Goal: Transaction & Acquisition: Purchase product/service

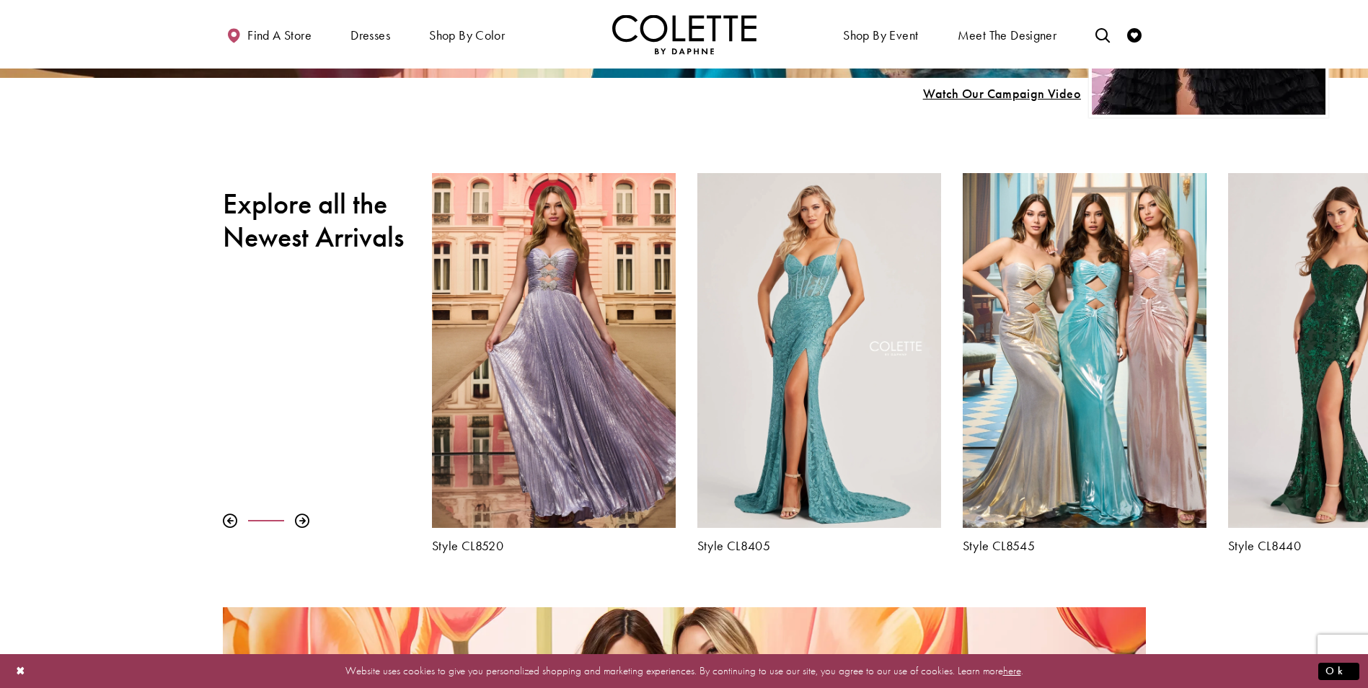
scroll to position [552, 0]
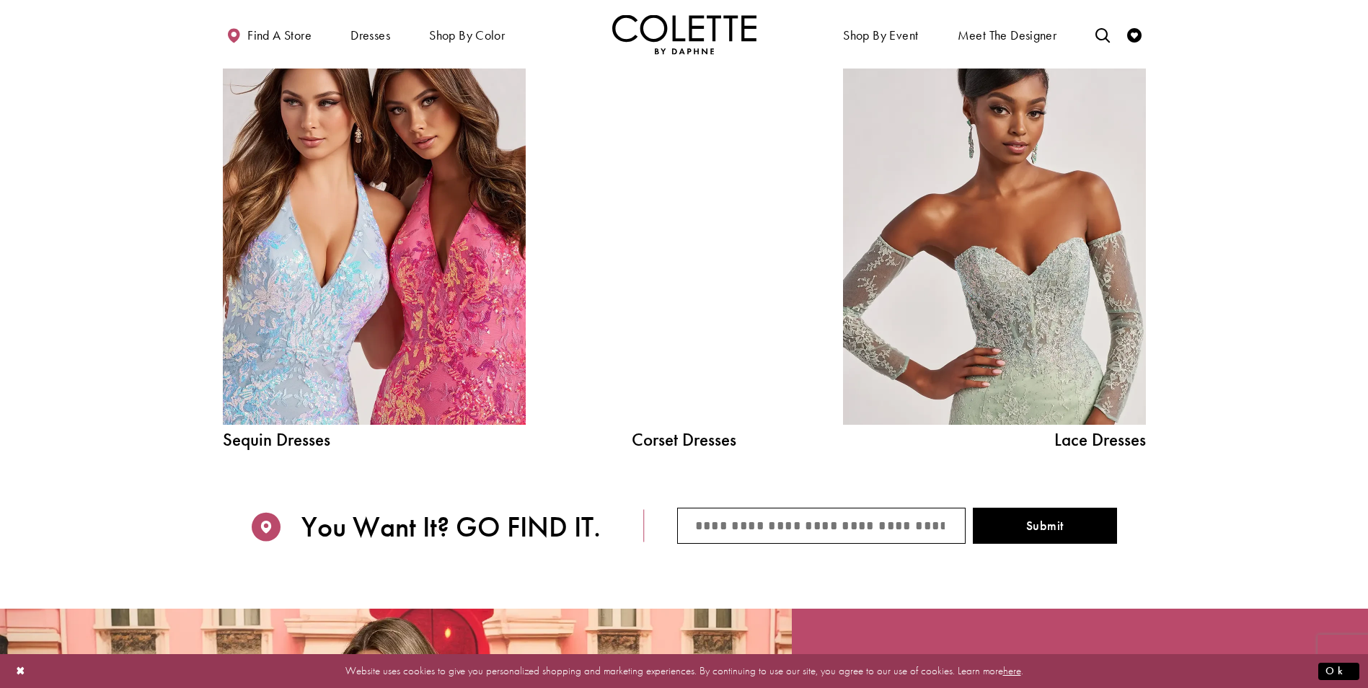
scroll to position [1772, 0]
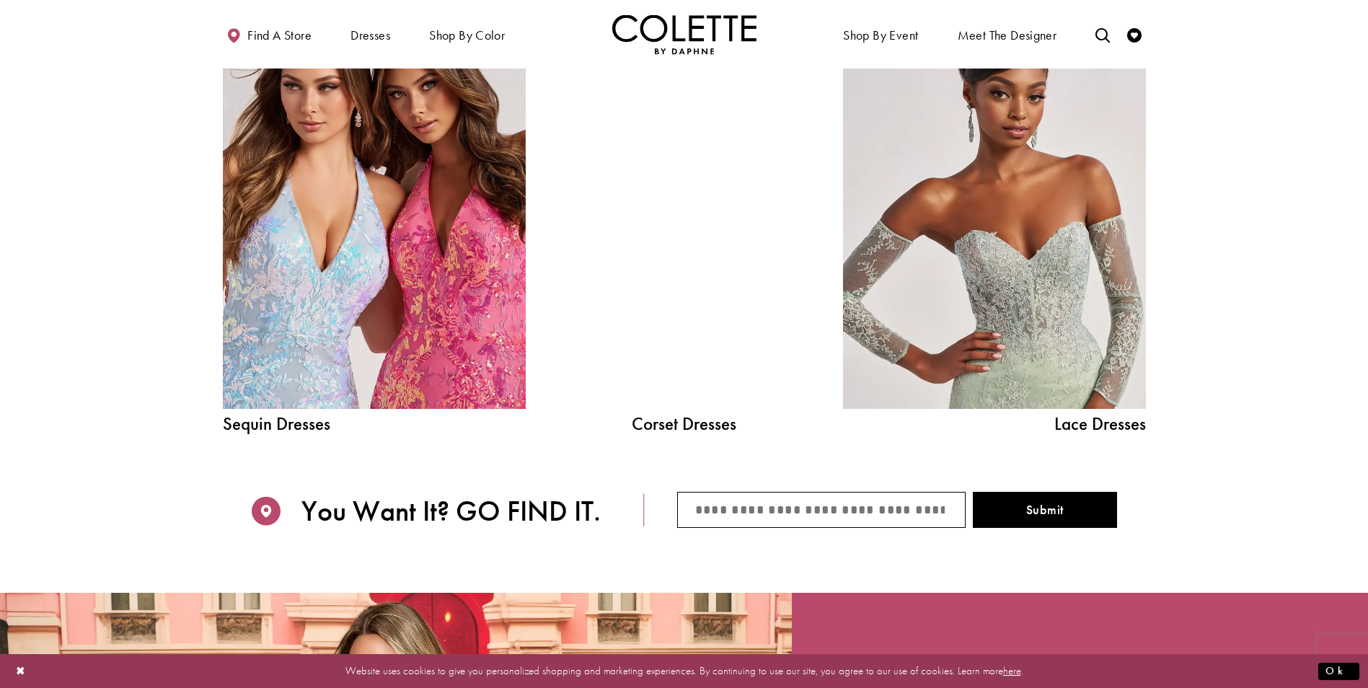
click at [615, 199] on div at bounding box center [684, 218] width 216 height 382
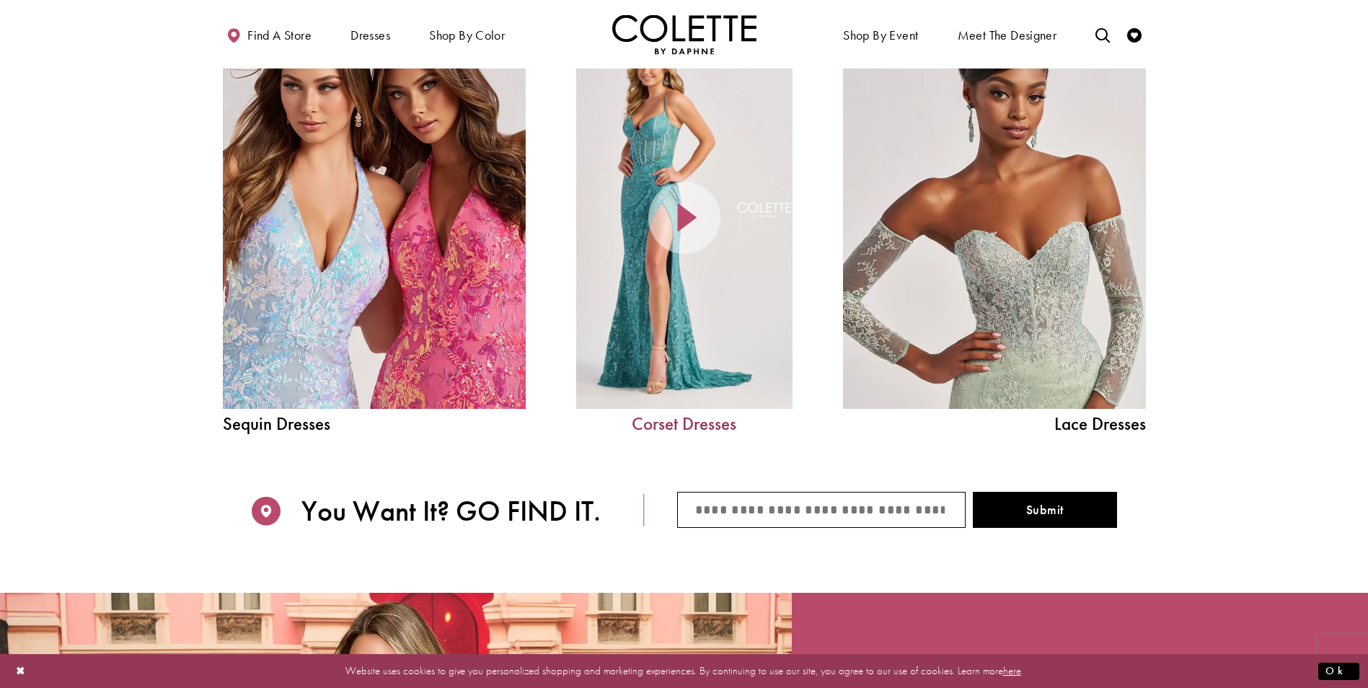
click at [701, 426] on link "Corset Dresses" at bounding box center [684, 424] width 216 height 18
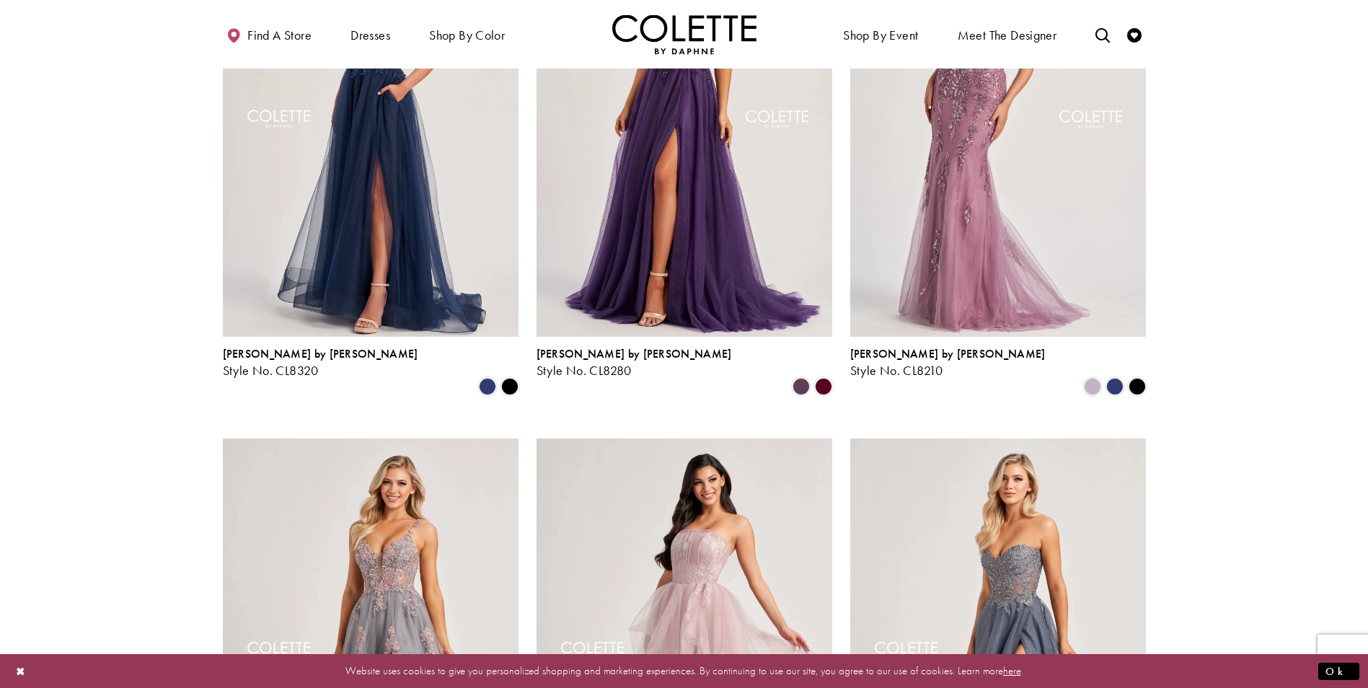
scroll to position [741, 0]
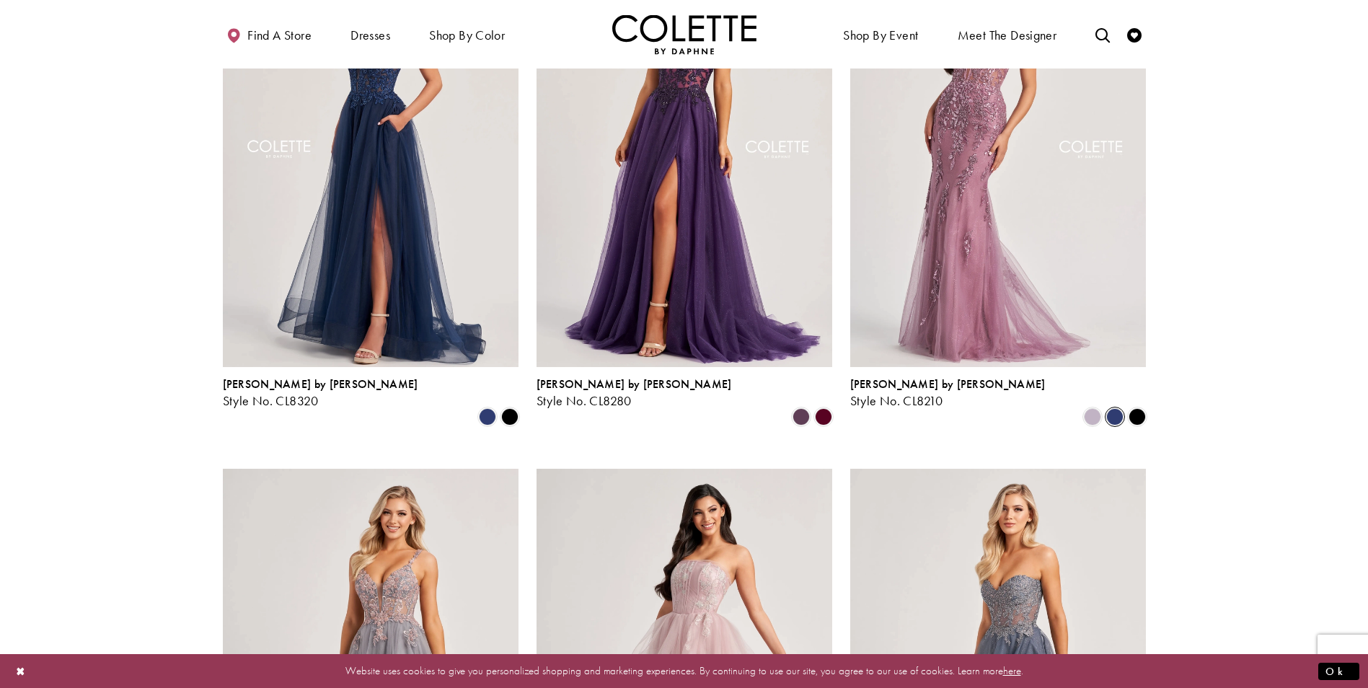
click at [1107, 408] on span "Product List" at bounding box center [1114, 416] width 17 height 17
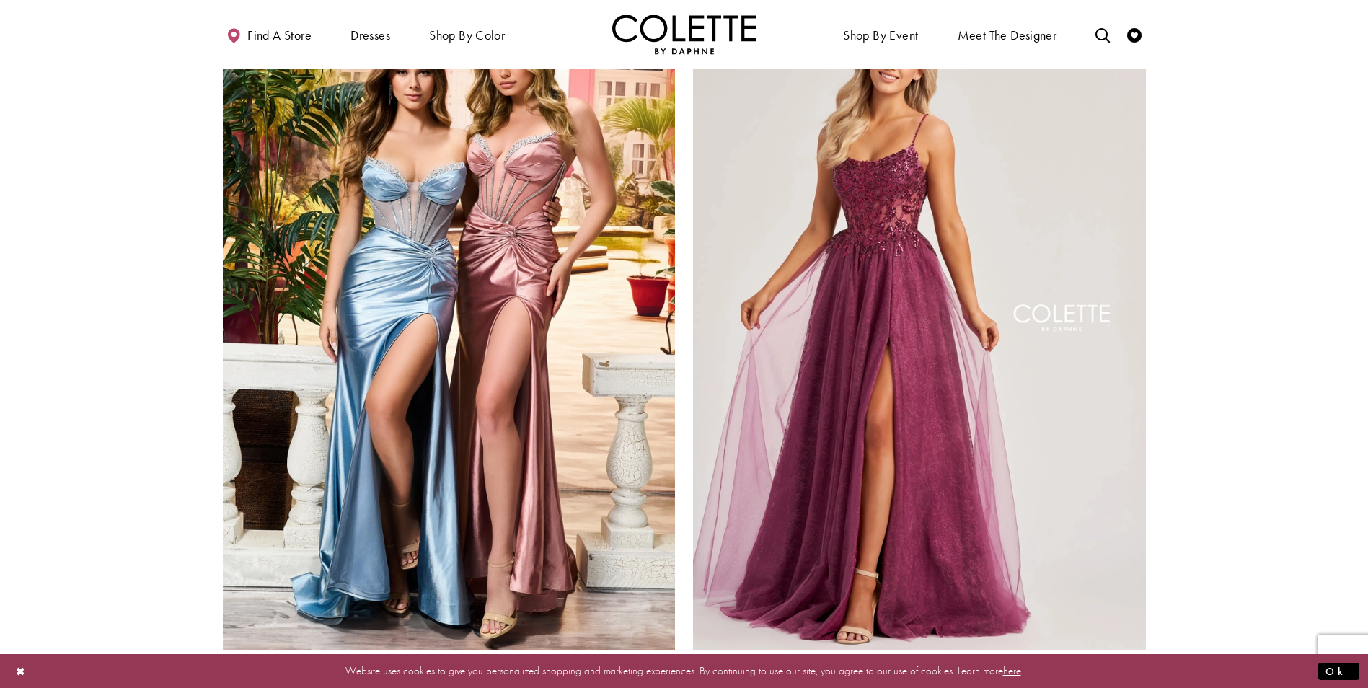
scroll to position [2318, 0]
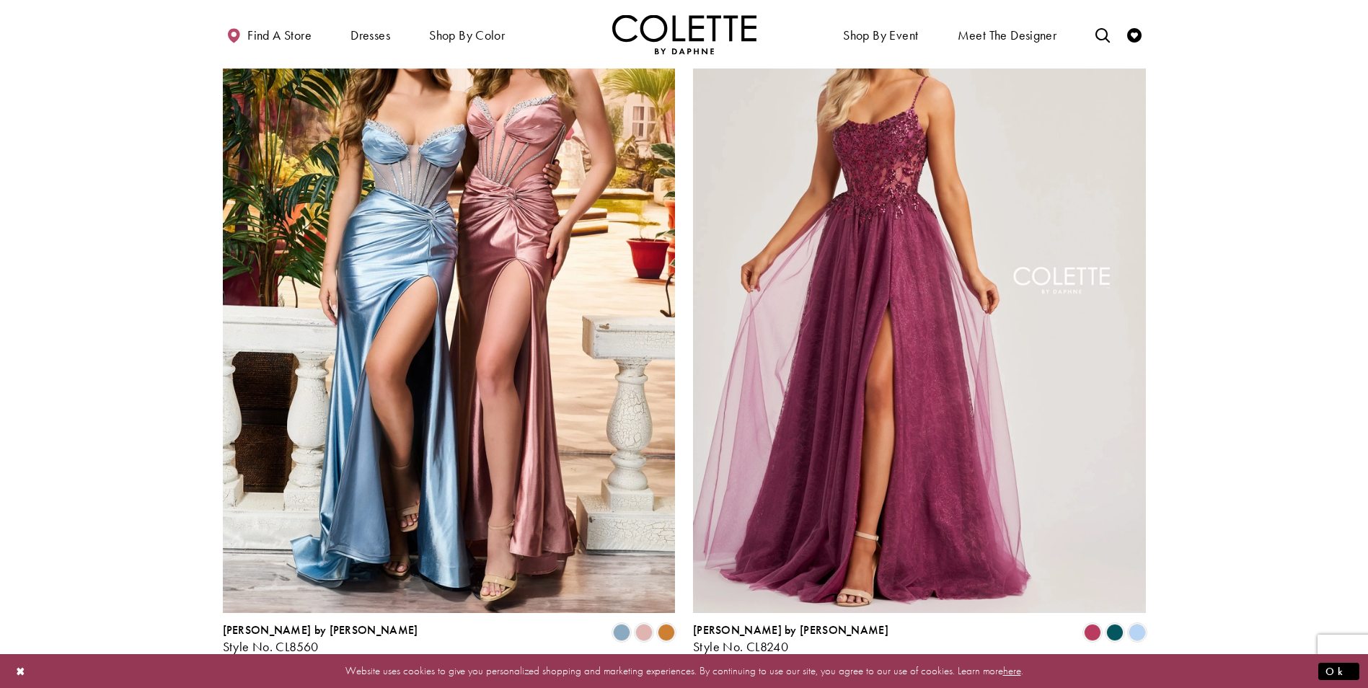
click at [683, 685] on span "2" at bounding box center [683, 692] width 6 height 15
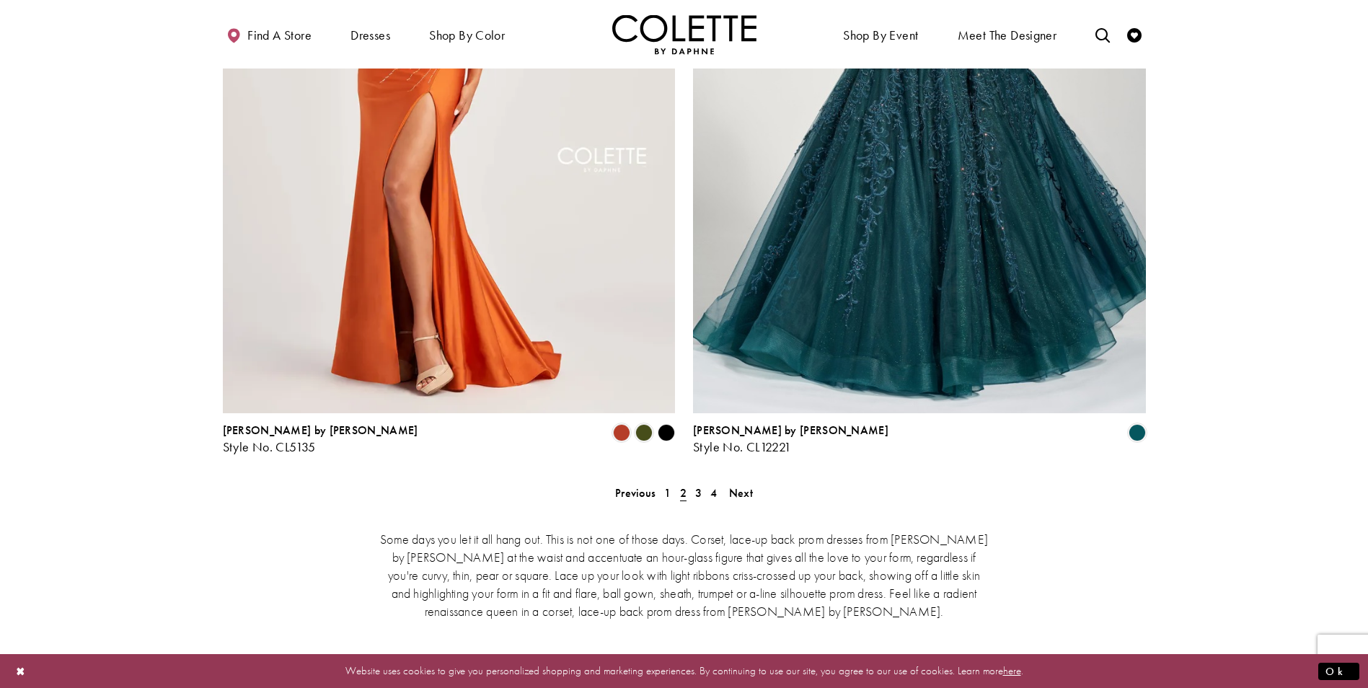
scroll to position [2598, 0]
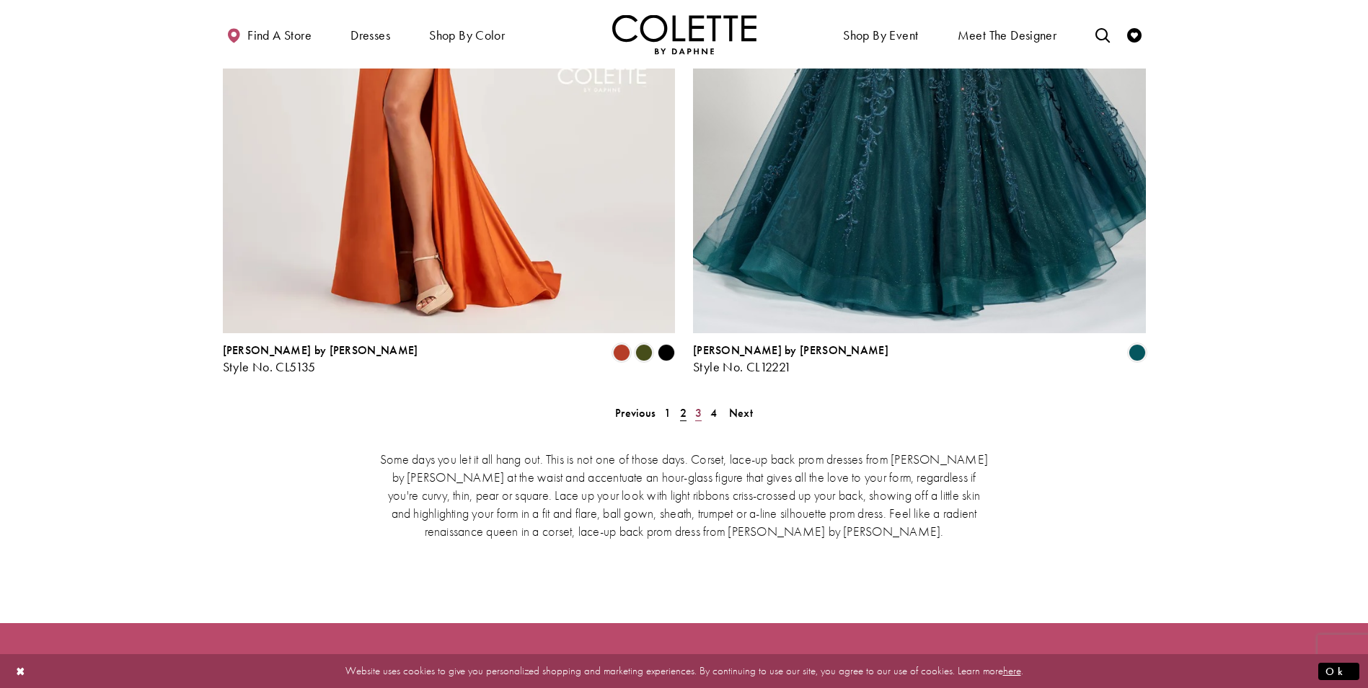
click at [699, 405] on span "3" at bounding box center [698, 412] width 6 height 15
